Goal: Transaction & Acquisition: Obtain resource

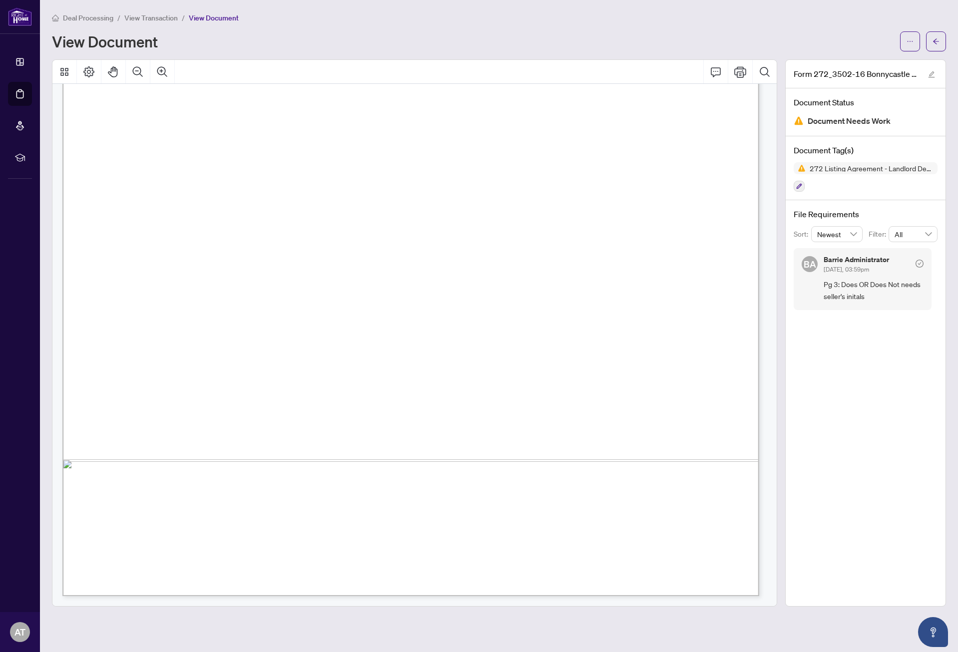
scroll to position [3796, 0]
click at [101, 18] on span "Deal Processing" at bounding box center [88, 17] width 50 height 9
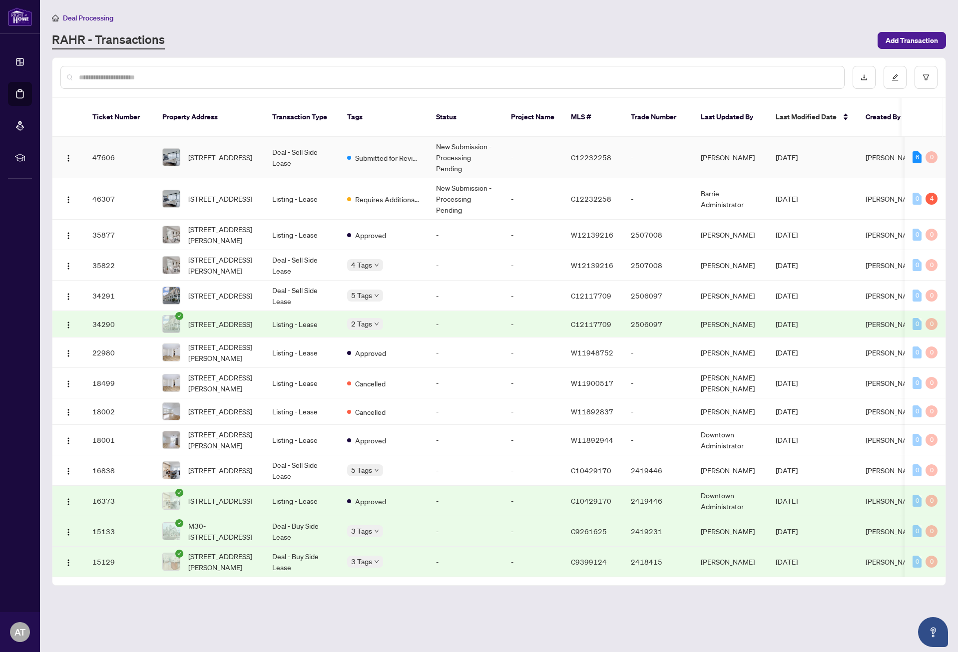
click at [493, 155] on td "New Submission - Processing Pending" at bounding box center [465, 157] width 75 height 41
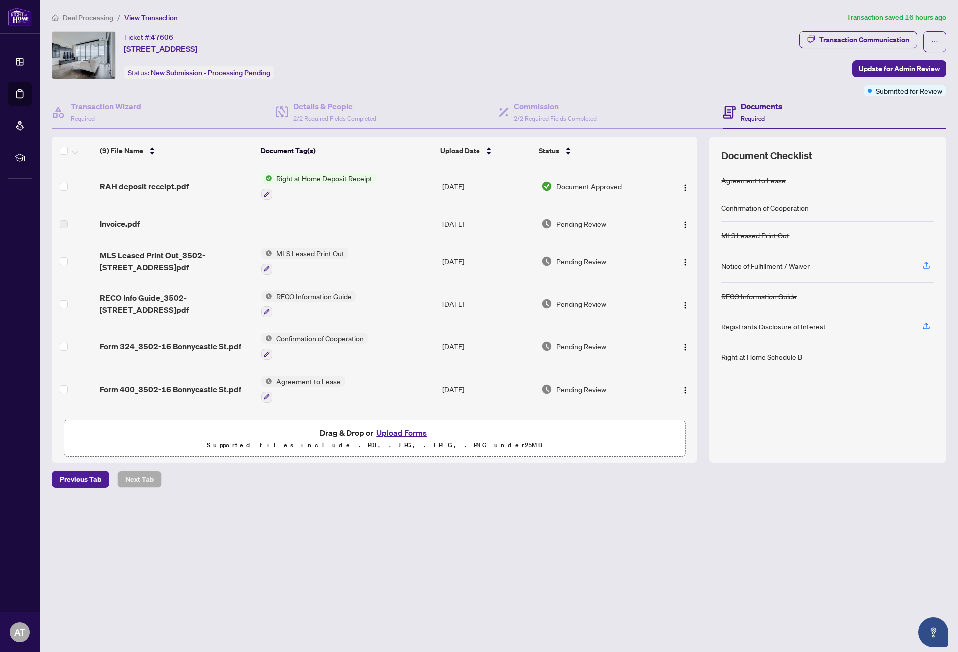
click at [298, 177] on span "Right at Home Deposit Receipt" at bounding box center [324, 178] width 104 height 11
click at [187, 218] on div "Invoice.pdf" at bounding box center [176, 224] width 153 height 12
click at [167, 185] on span "RAH deposit receipt.pdf" at bounding box center [144, 186] width 89 height 12
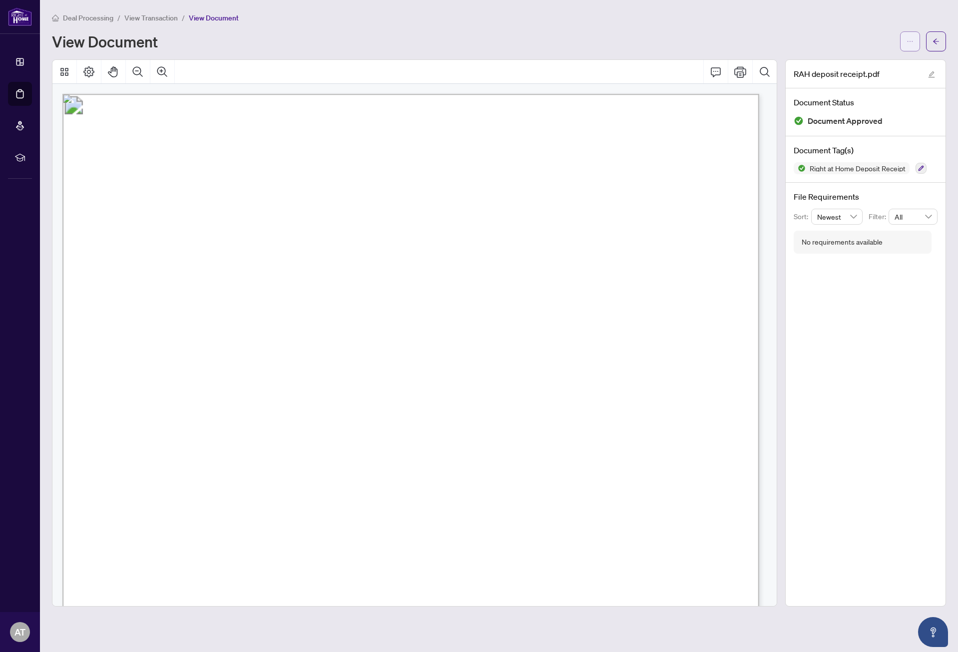
click at [910, 41] on icon "ellipsis" at bounding box center [909, 41] width 7 height 7
click at [867, 62] on span "Download" at bounding box center [874, 62] width 76 height 11
